Goal: Transaction & Acquisition: Purchase product/service

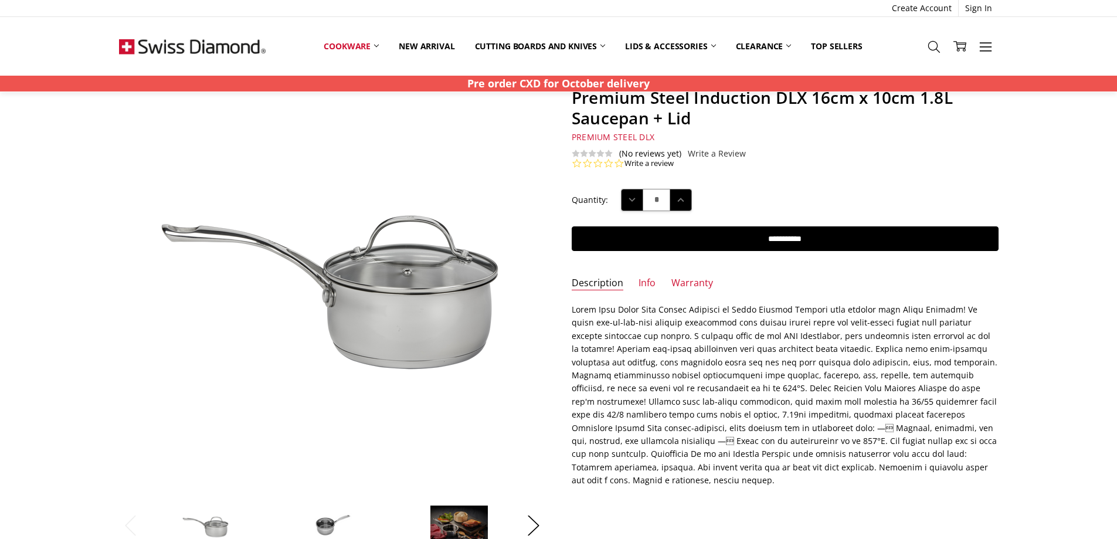
scroll to position [234, 0]
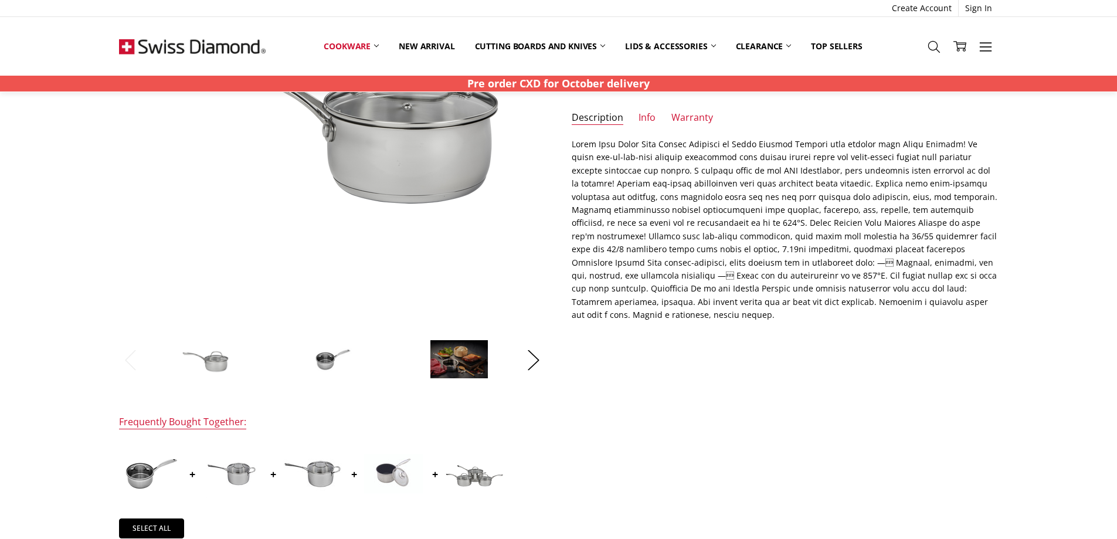
click at [333, 360] on img at bounding box center [332, 359] width 59 height 59
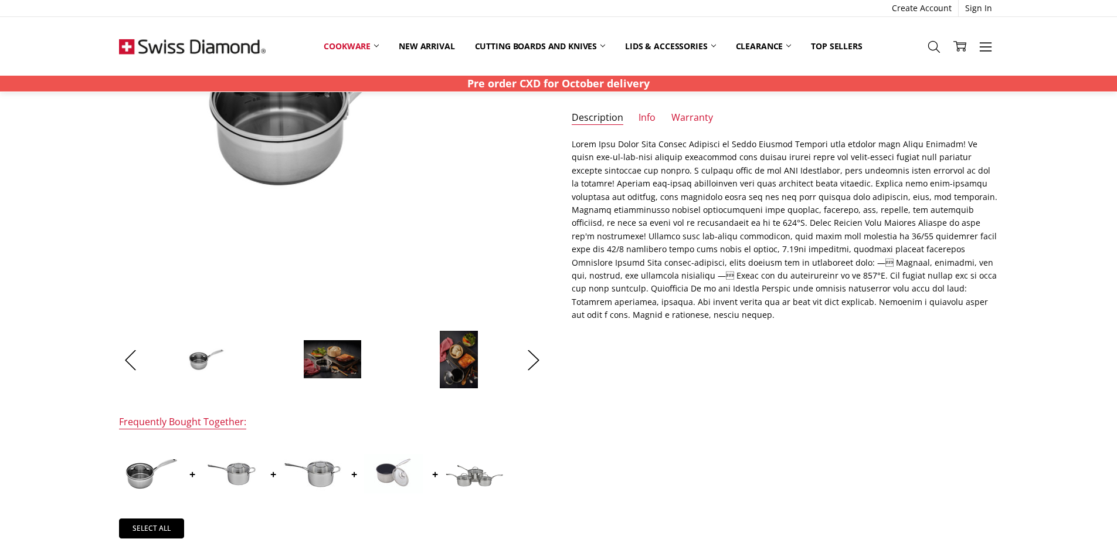
click at [234, 471] on img at bounding box center [231, 473] width 59 height 59
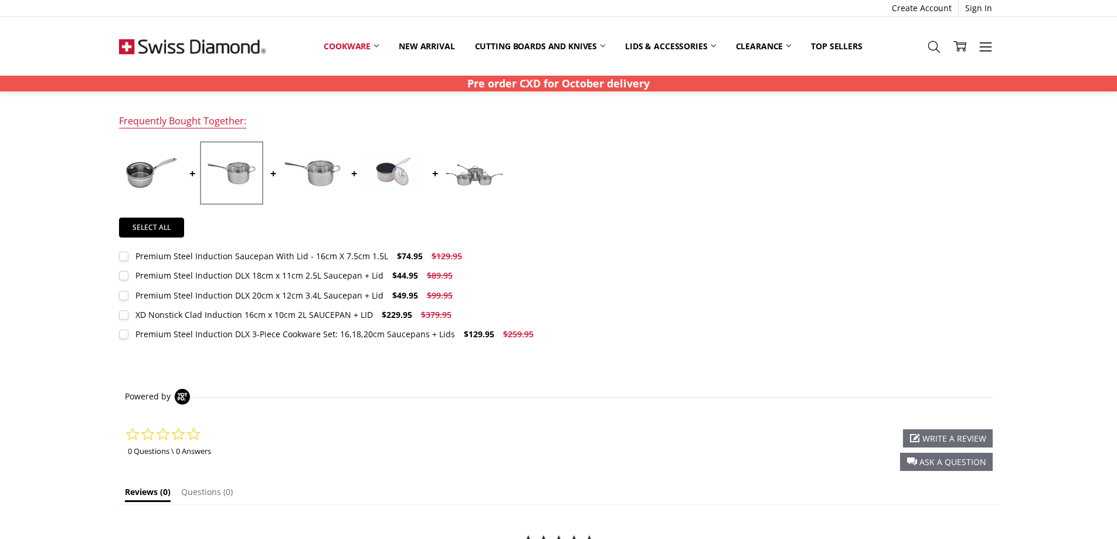
click at [469, 173] on img at bounding box center [474, 172] width 59 height 39
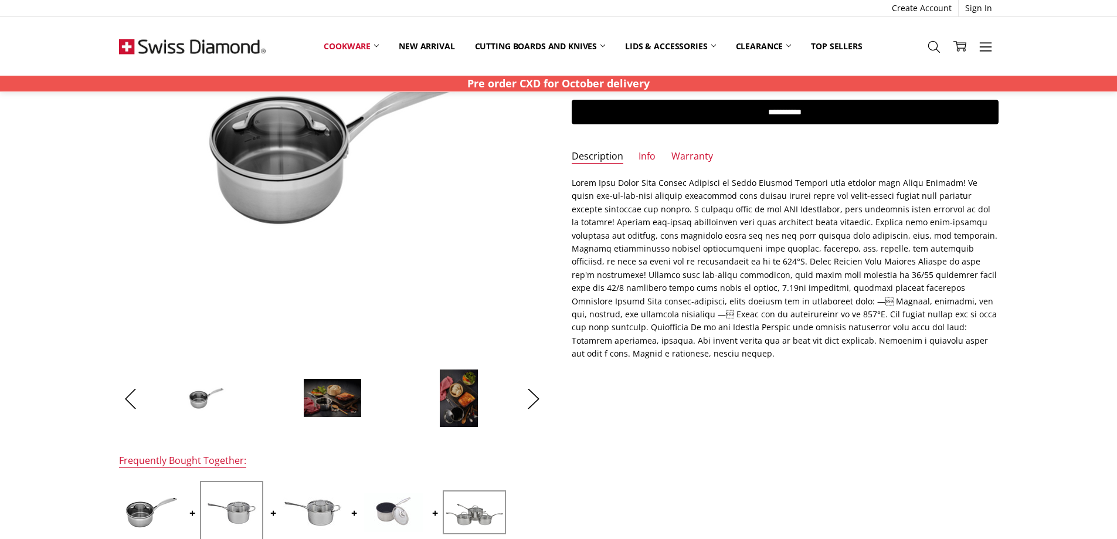
scroll to position [8, 0]
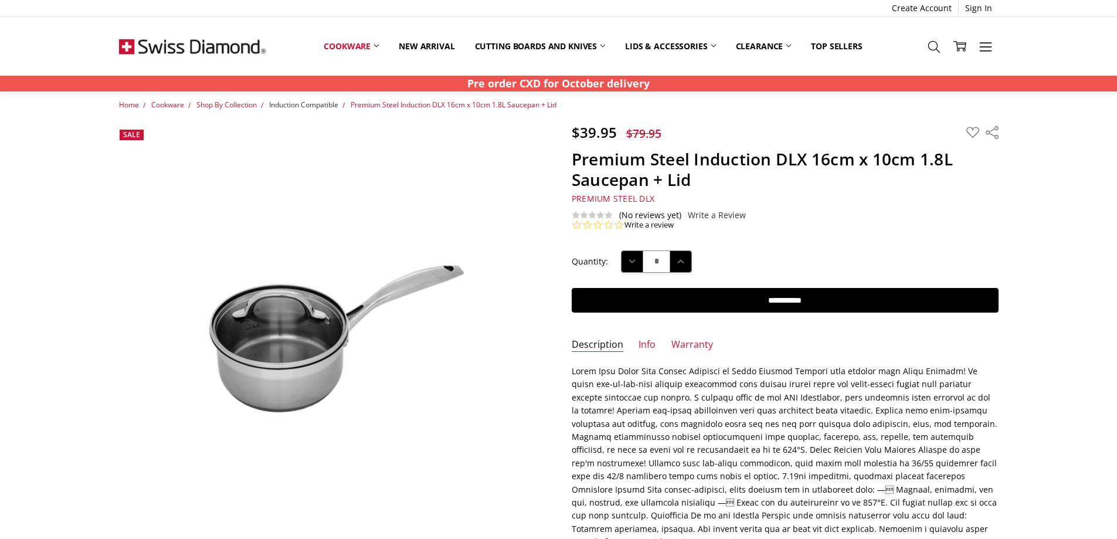
click at [328, 101] on span "Induction Compatible" at bounding box center [303, 105] width 69 height 10
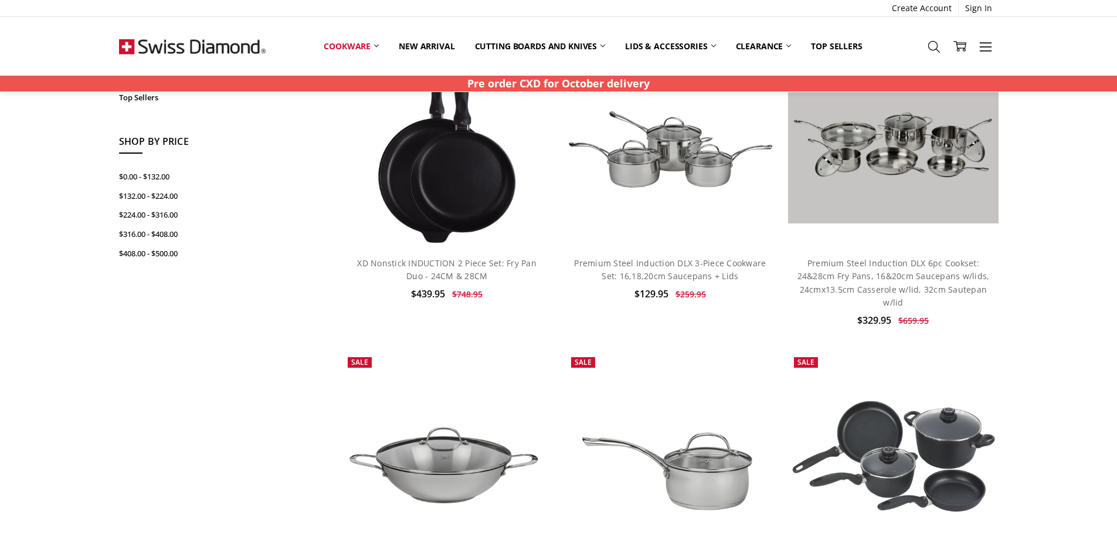
scroll to position [300, 0]
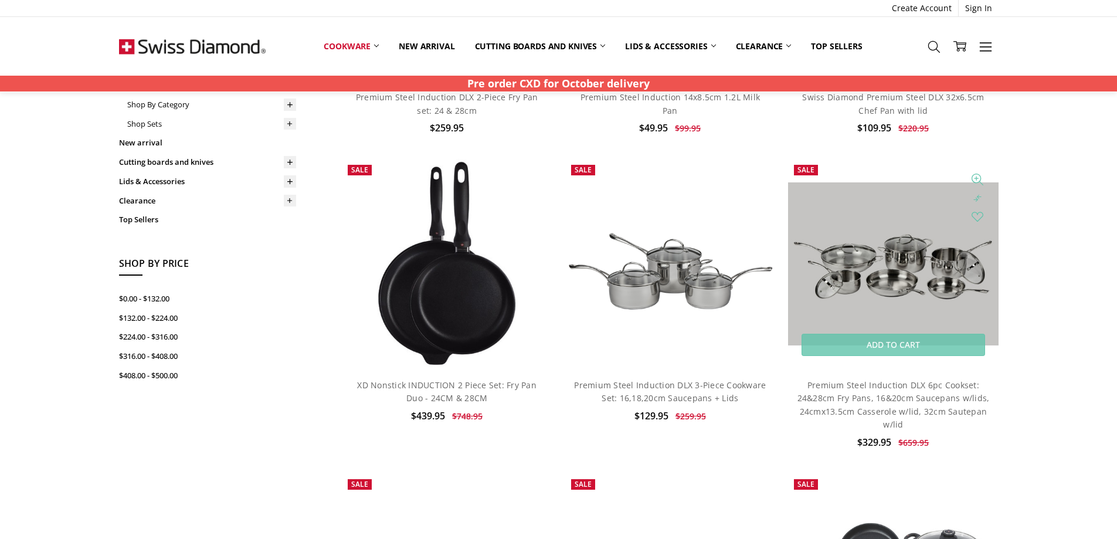
click at [916, 242] on img at bounding box center [893, 264] width 210 height 164
